Goal: Information Seeking & Learning: Learn about a topic

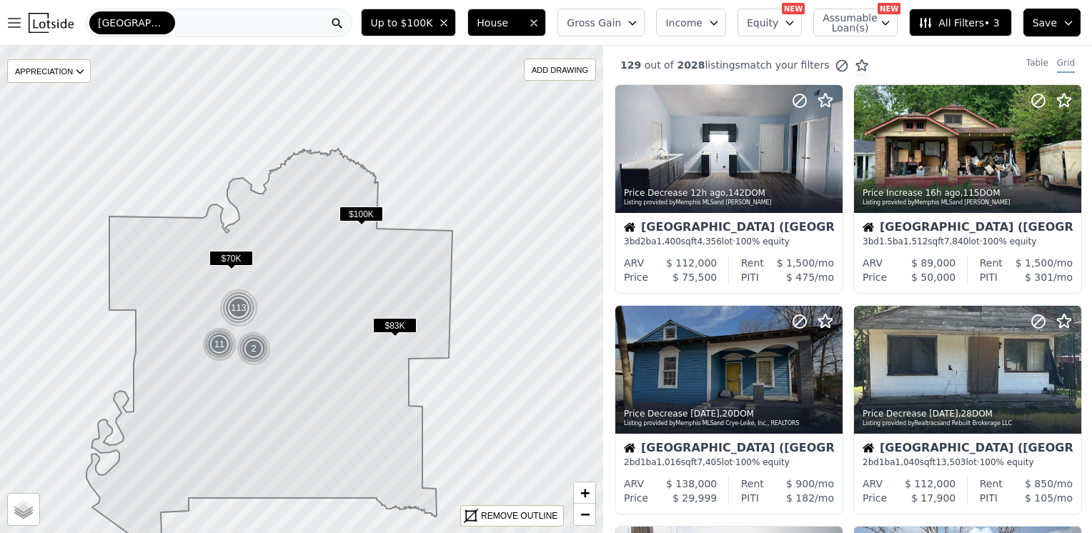
click at [148, 22] on div "[GEOGRAPHIC_DATA]" at bounding box center [219, 23] width 267 height 29
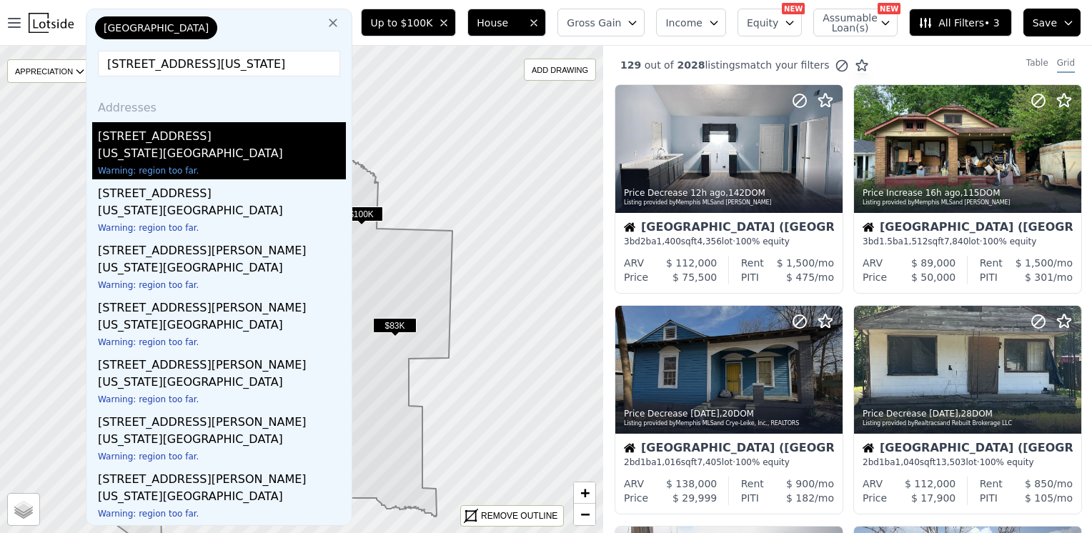
type input "[STREET_ADDRESS][US_STATE]"
click at [147, 141] on div "[STREET_ADDRESS]" at bounding box center [222, 133] width 248 height 23
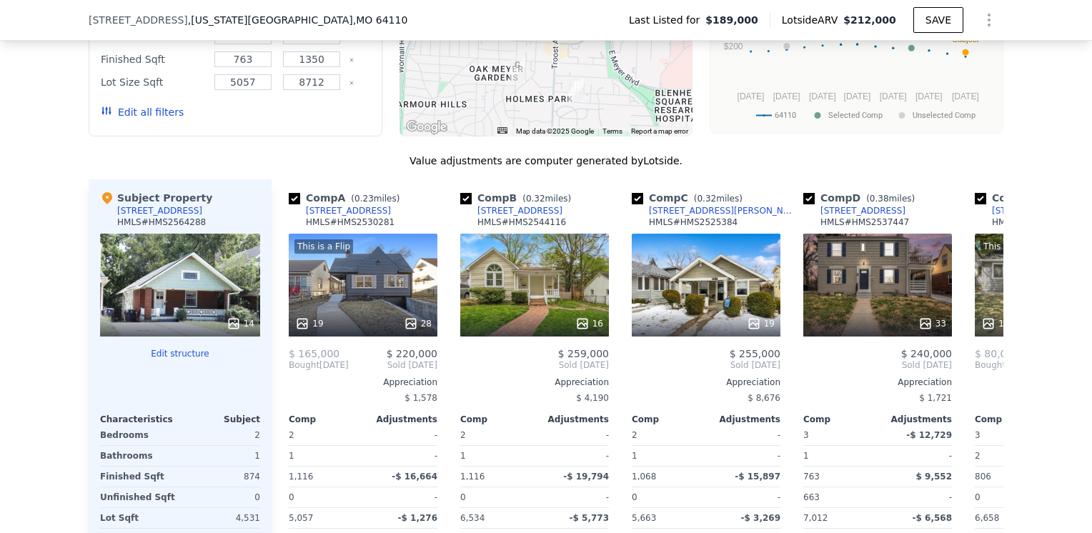
scroll to position [1280, 0]
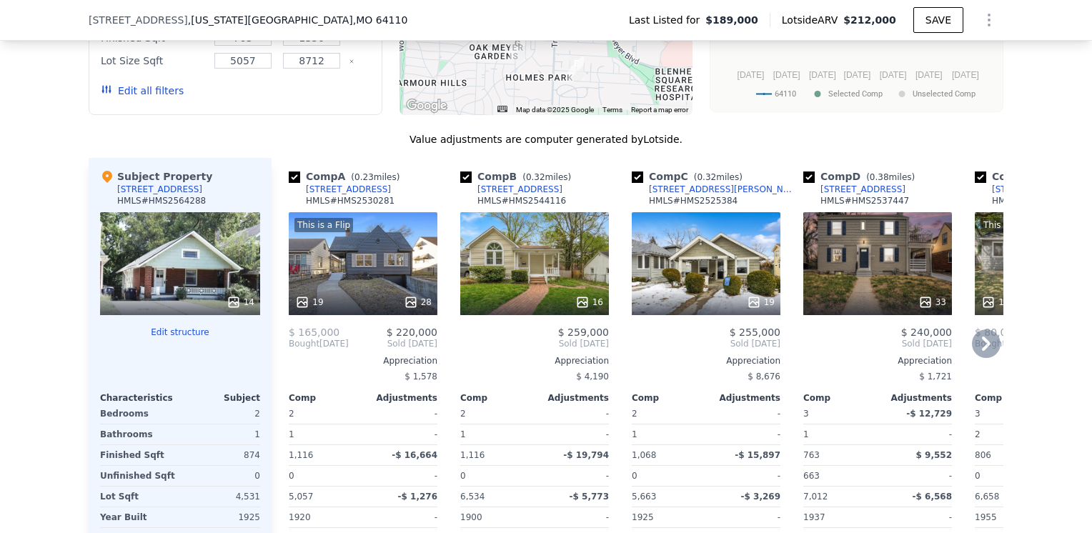
click at [972, 334] on icon at bounding box center [986, 343] width 29 height 29
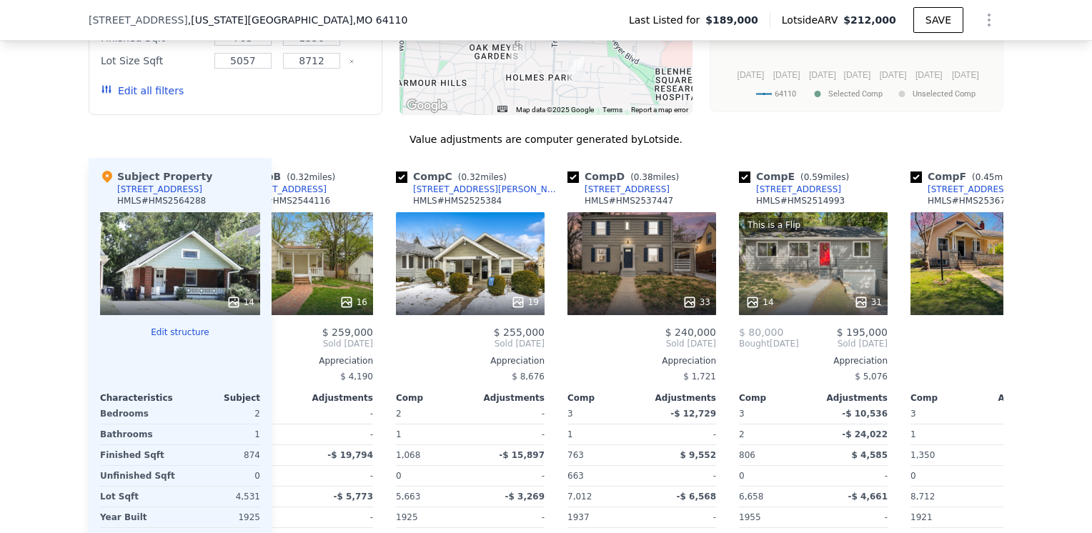
scroll to position [0, 343]
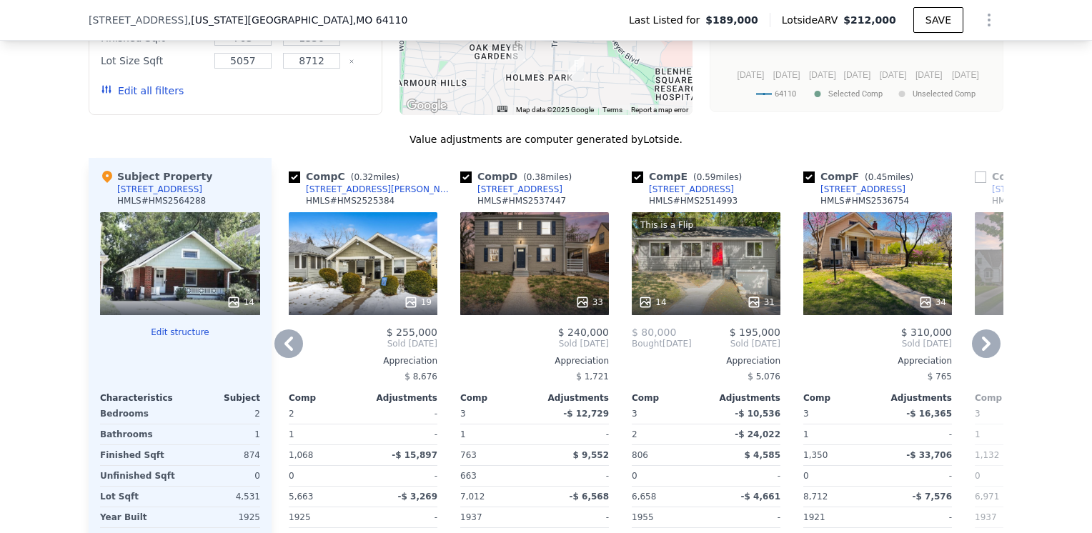
click at [972, 334] on icon at bounding box center [986, 343] width 29 height 29
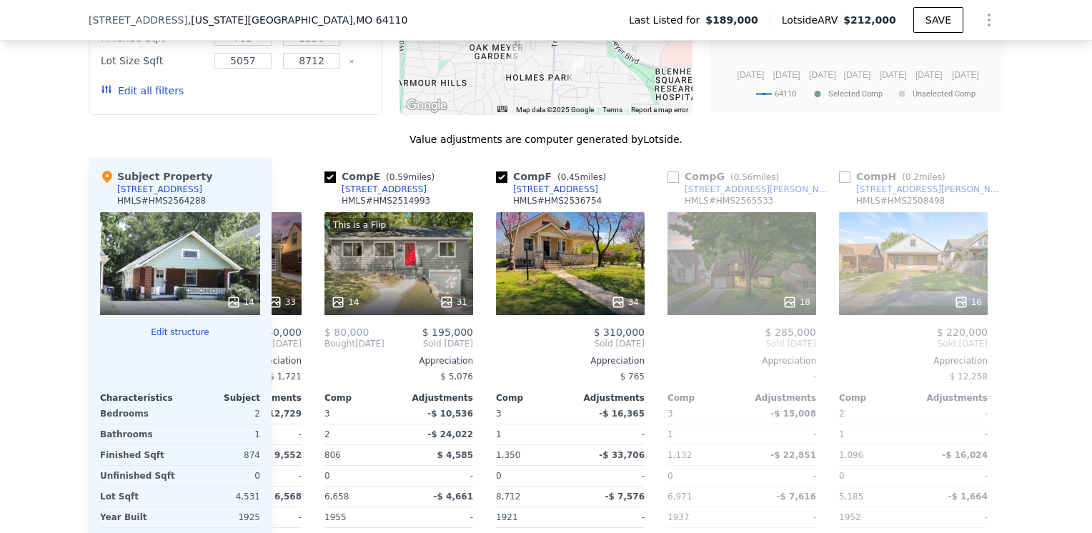
scroll to position [0, 686]
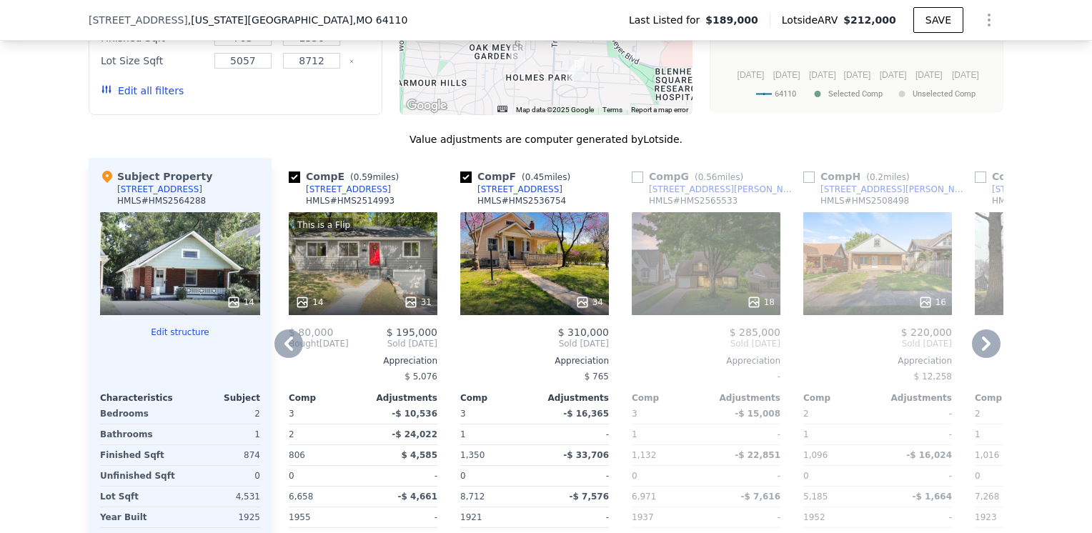
click at [283, 329] on icon at bounding box center [288, 343] width 29 height 29
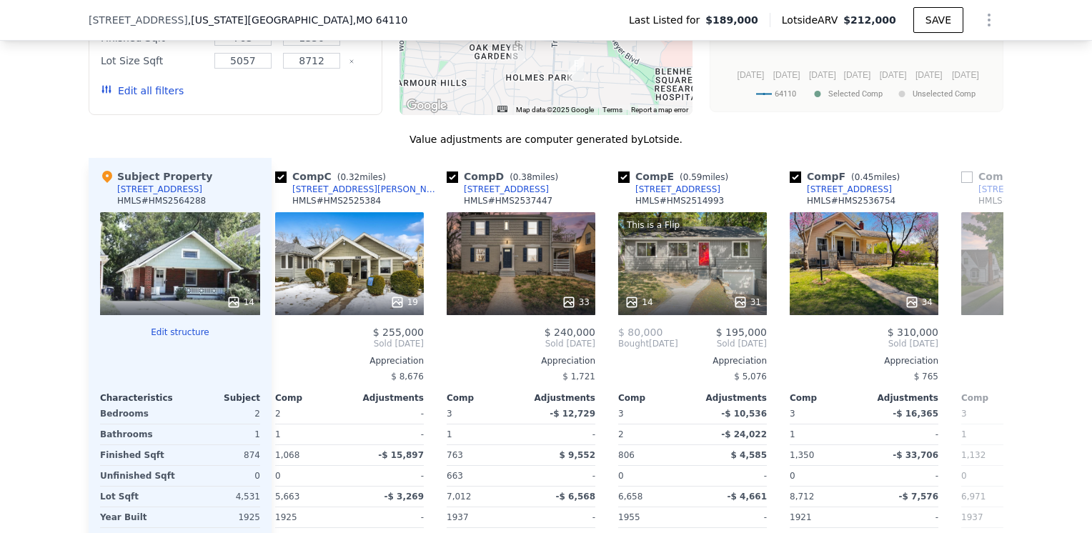
scroll to position [0, 343]
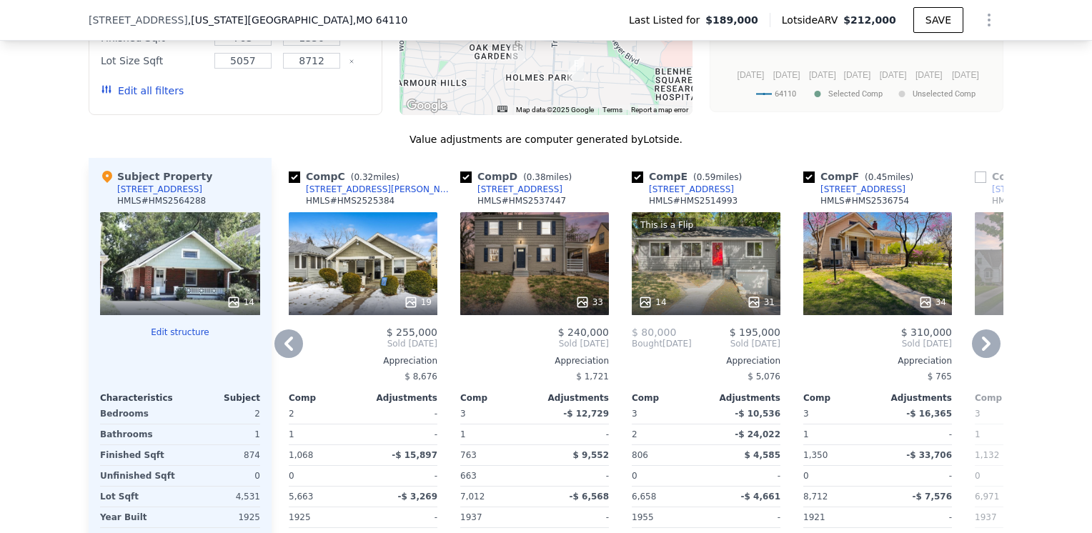
click at [278, 329] on icon at bounding box center [288, 343] width 29 height 29
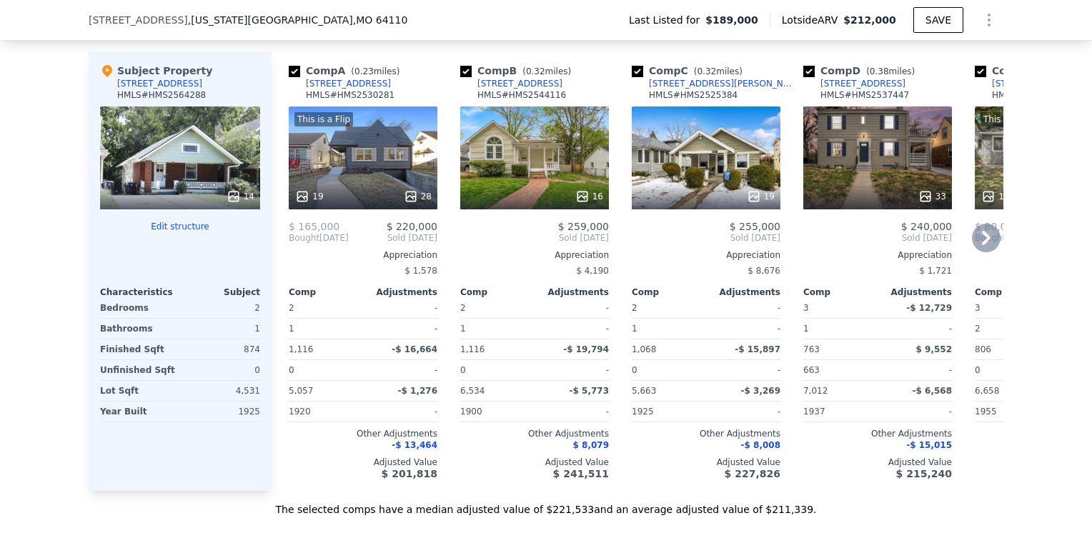
scroll to position [1352, 0]
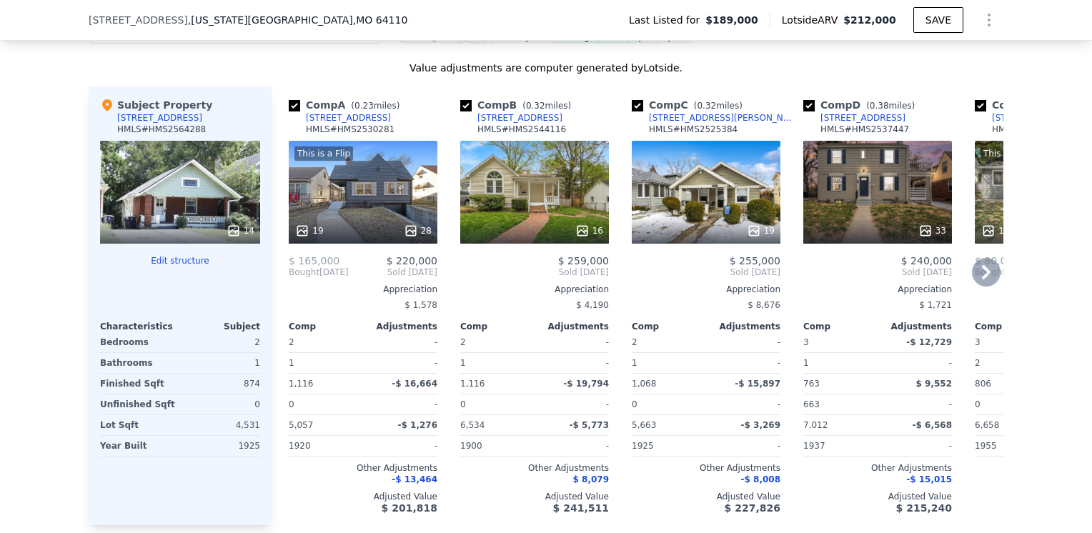
click at [982, 265] on icon at bounding box center [986, 272] width 9 height 14
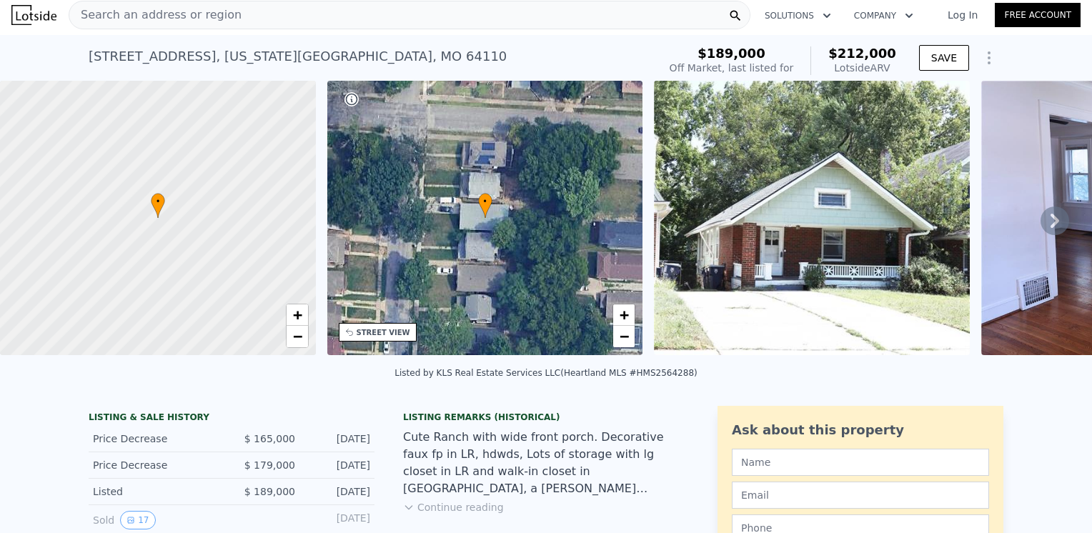
scroll to position [0, 0]
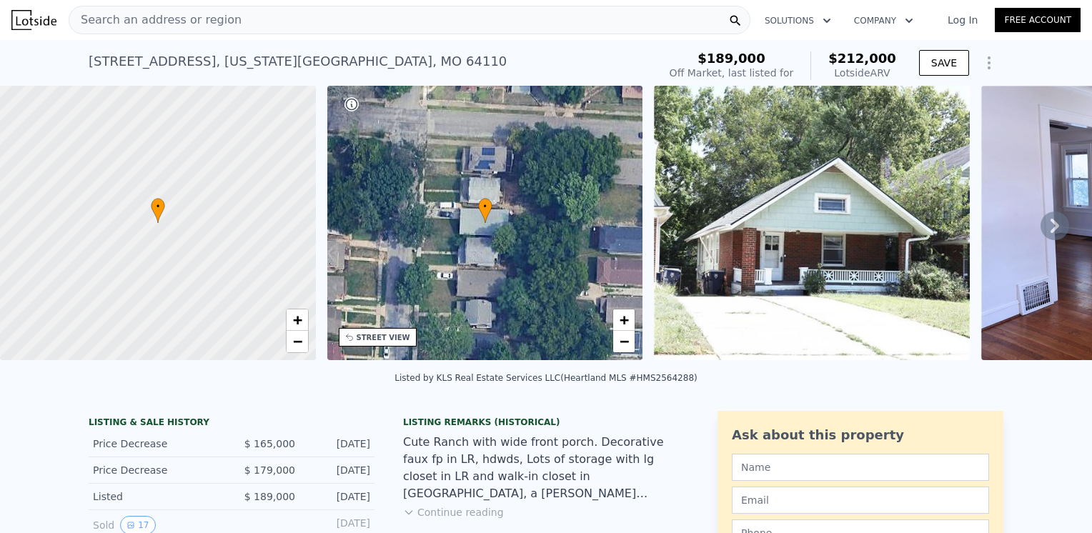
click at [225, 16] on div "Search an address or region" at bounding box center [410, 20] width 682 height 29
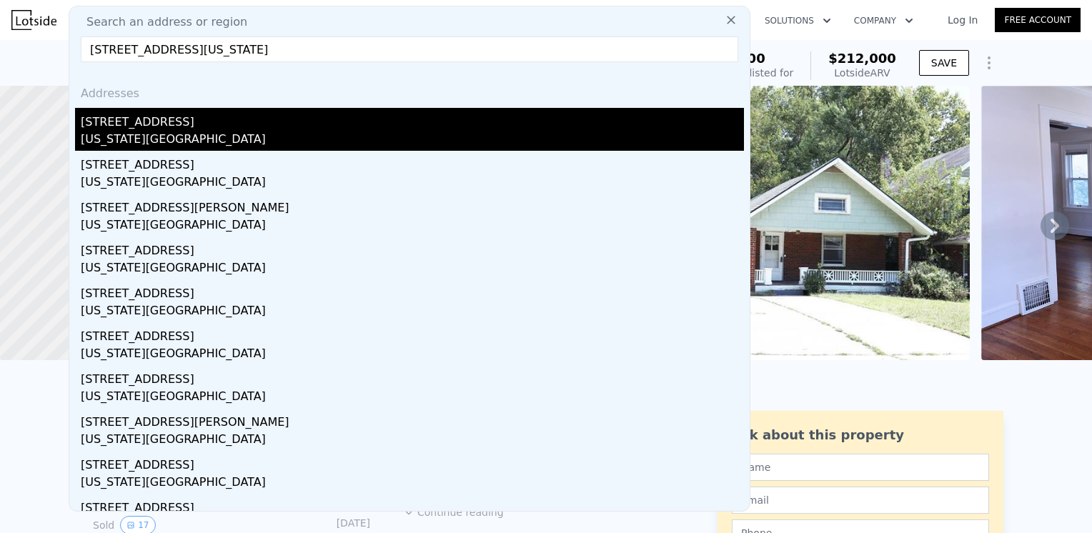
type input "[STREET_ADDRESS][US_STATE]"
click at [137, 116] on div "[STREET_ADDRESS]" at bounding box center [412, 119] width 663 height 23
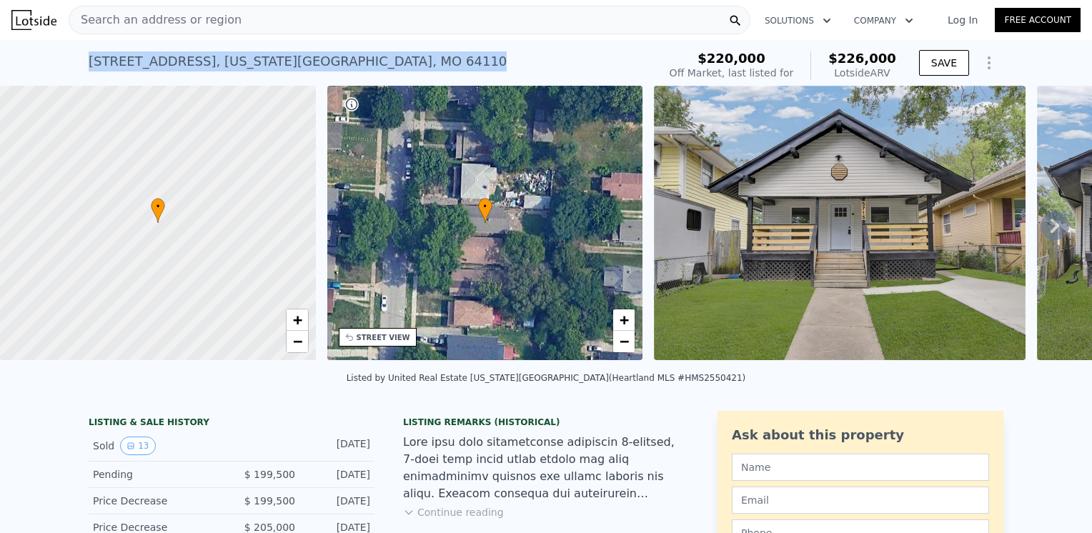
drag, startPoint x: 81, startPoint y: 61, endPoint x: 312, endPoint y: 65, distance: 230.1
click at [312, 65] on div "[STREET_ADDRESS][US_STATE] No sales on record (~ARV $226k ) $220,000 Off Market…" at bounding box center [546, 63] width 1092 height 46
copy div "[STREET_ADDRESS][US_STATE]"
click at [249, 16] on div "Search an address or region" at bounding box center [410, 20] width 682 height 29
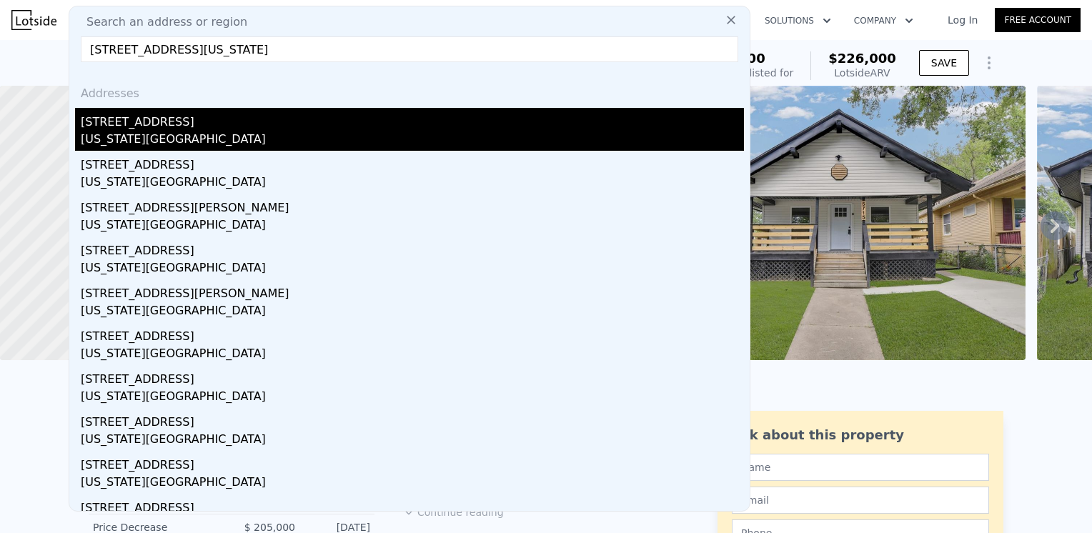
type input "[STREET_ADDRESS][US_STATE]"
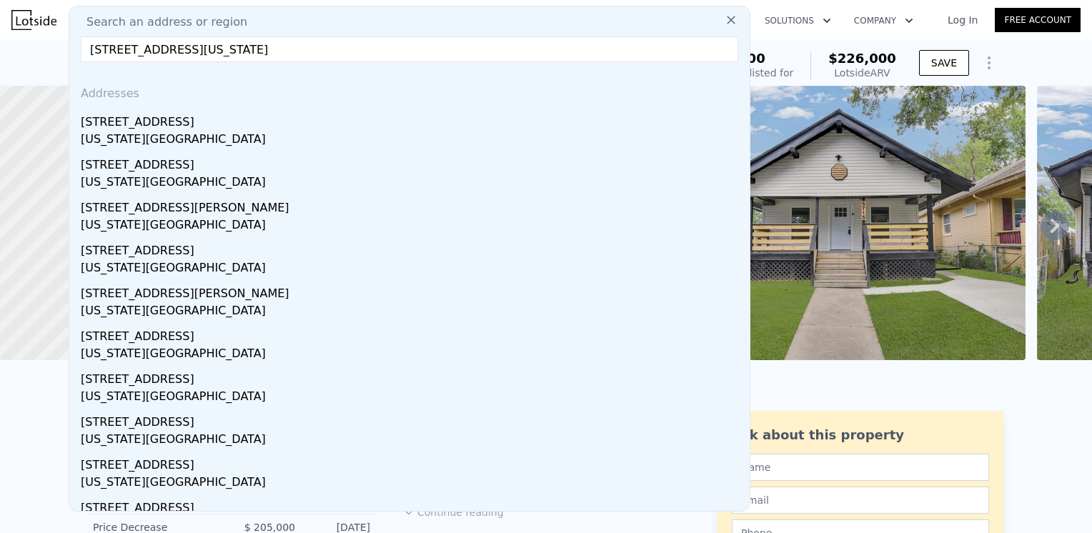
click at [131, 141] on div "[US_STATE][GEOGRAPHIC_DATA]" at bounding box center [412, 141] width 663 height 20
